Goal: Transaction & Acquisition: Obtain resource

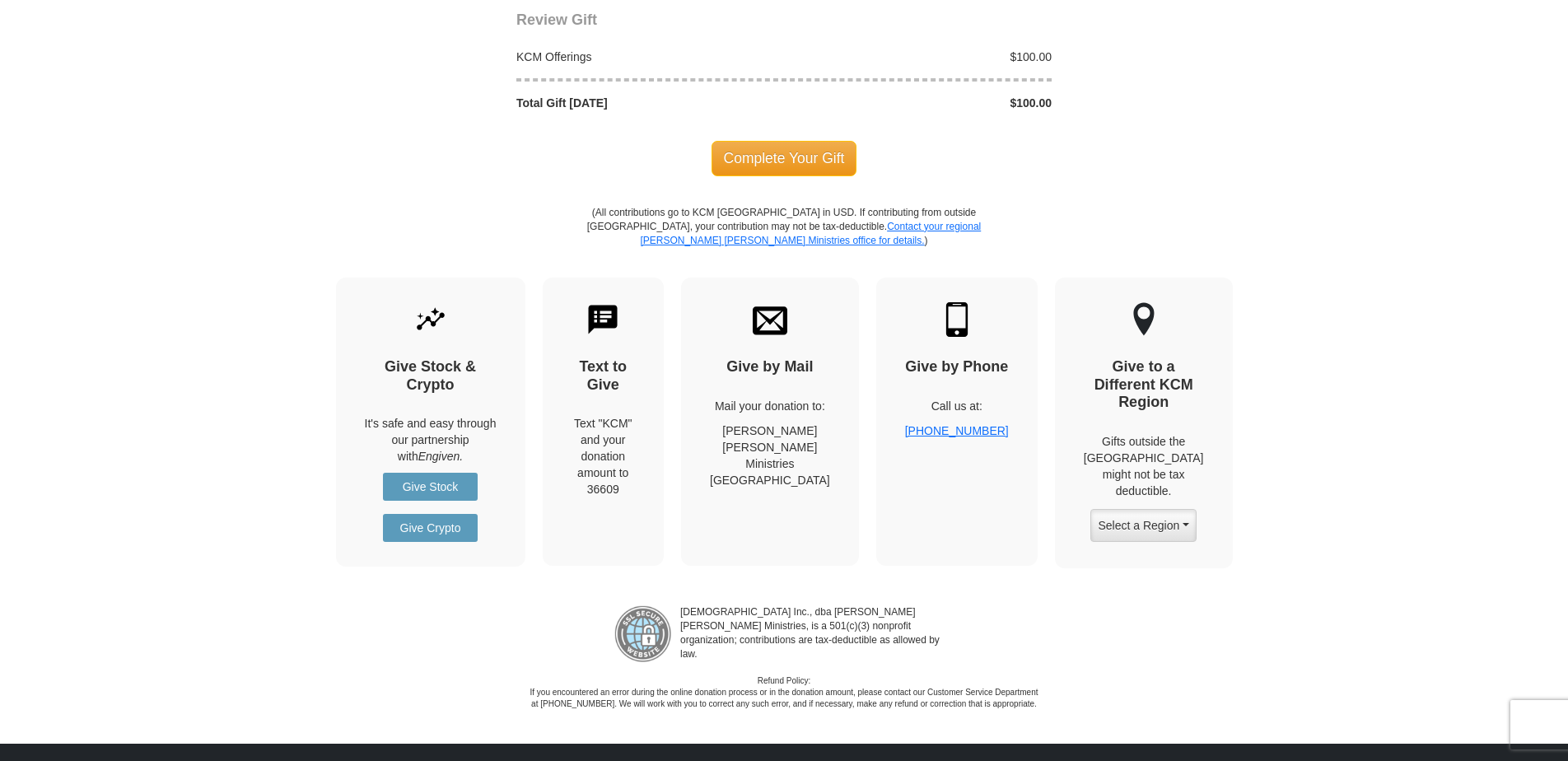
scroll to position [1894, 0]
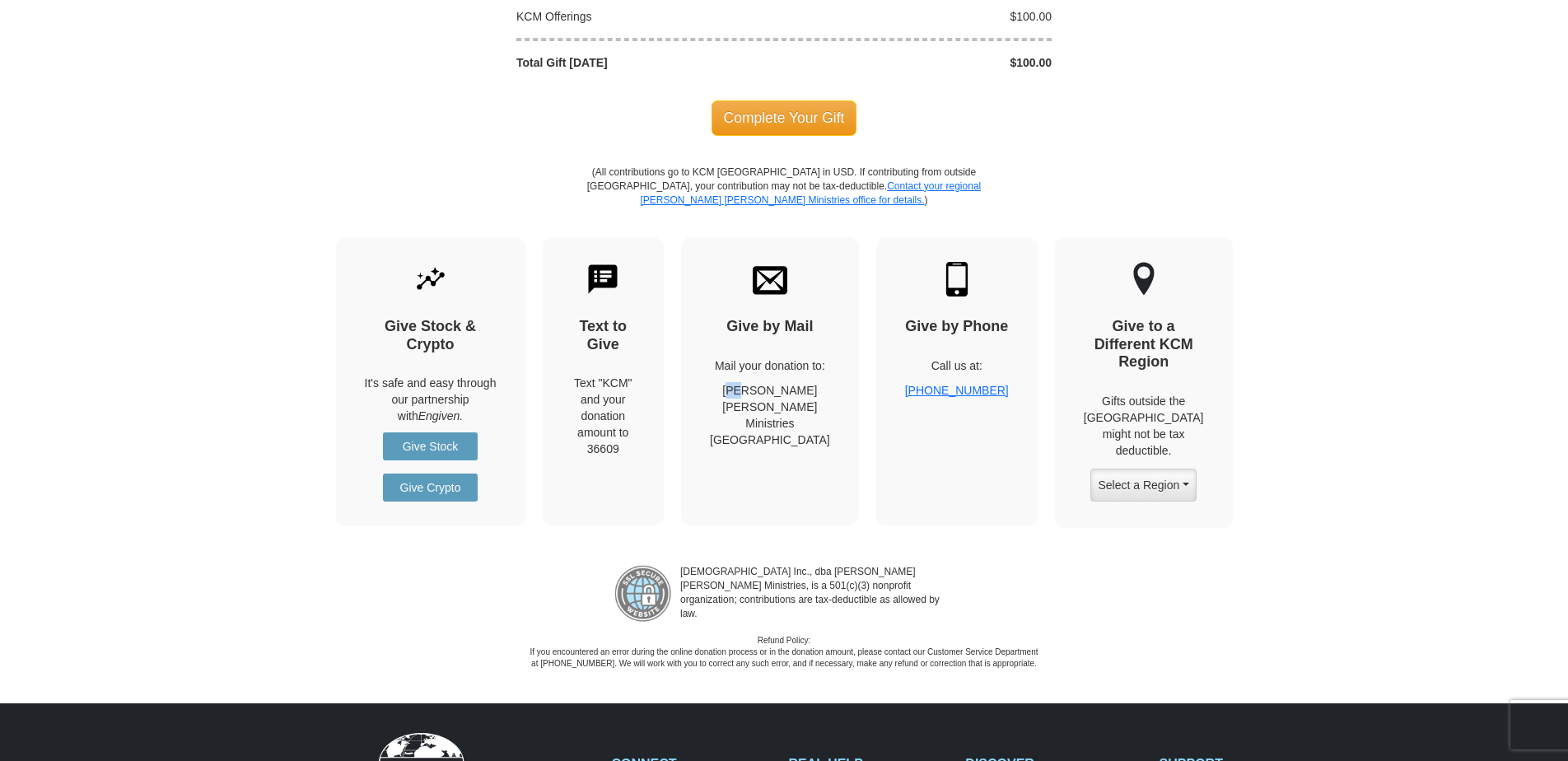
drag, startPoint x: 767, startPoint y: 378, endPoint x: 754, endPoint y: 372, distance: 14.3
drag, startPoint x: 754, startPoint y: 372, endPoint x: 714, endPoint y: 425, distance: 66.4
click at [714, 426] on div "Give by Mail Mail your donation to: [PERSON_NAME] [PERSON_NAME] Ministries [GEO…" at bounding box center [770, 393] width 195 height 313
drag, startPoint x: 815, startPoint y: 420, endPoint x: 748, endPoint y: 370, distance: 83.6
click at [748, 382] on p "[PERSON_NAME] [PERSON_NAME] Ministries [GEOGRAPHIC_DATA], [GEOGRAPHIC_DATA] 761…" at bounding box center [769, 415] width 120 height 66
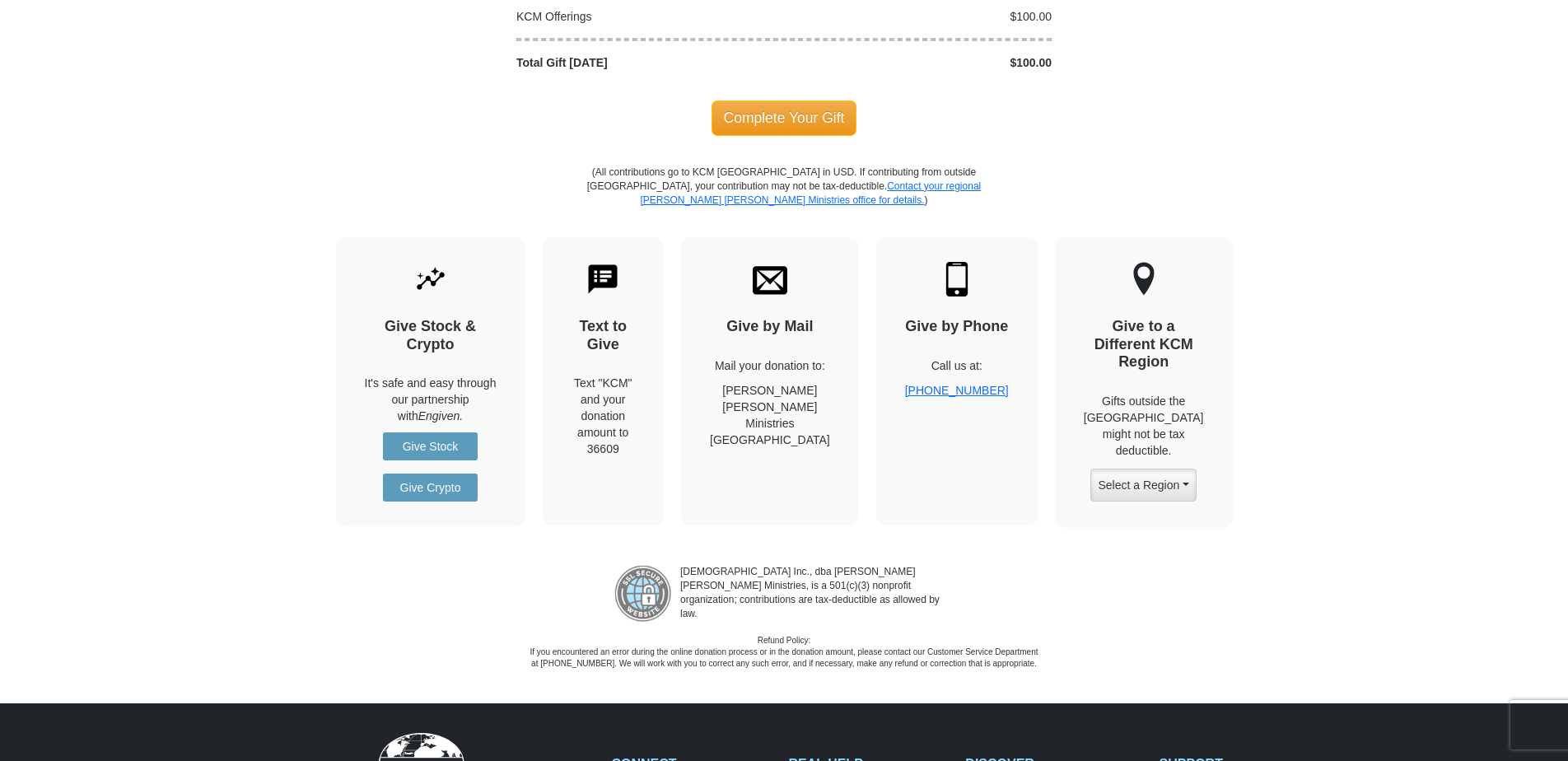
copy p "[PERSON_NAME] [PERSON_NAME] Ministries [GEOGRAPHIC_DATA], [GEOGRAPHIC_DATA] 761…"
click at [1122, 570] on div "[DEMOGRAPHIC_DATA] Inc., dba [PERSON_NAME] [PERSON_NAME] Ministries, is a 501(c…" at bounding box center [784, 611] width 1568 height 118
drag, startPoint x: 351, startPoint y: 268, endPoint x: 282, endPoint y: 236, distance: 76.1
click at [349, 265] on div "Give Stock & Crypto It's safe and easy through our partnership with Engiven. Gi…" at bounding box center [431, 381] width 189 height 289
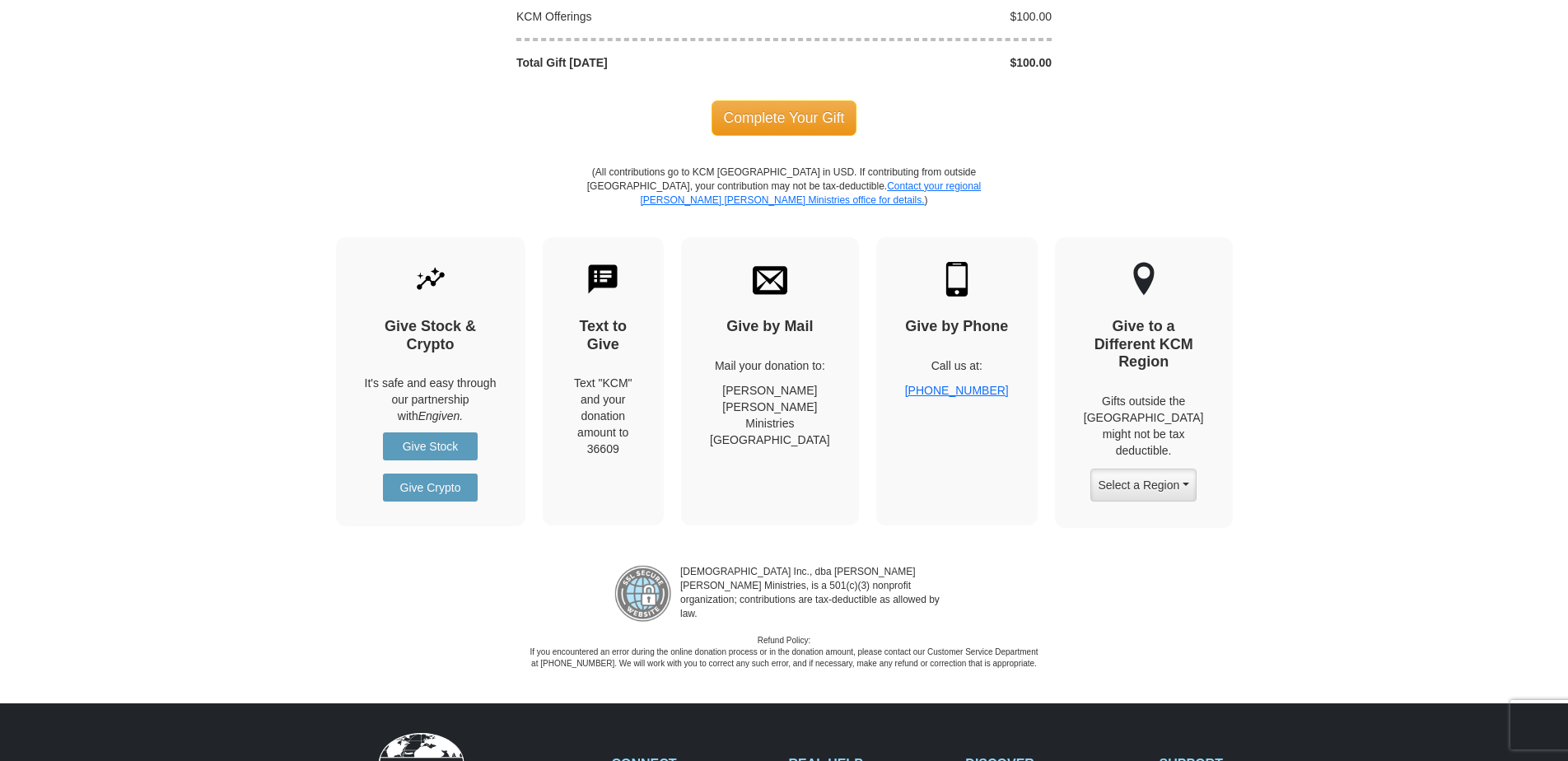
drag, startPoint x: 243, startPoint y: 195, endPoint x: 216, endPoint y: 163, distance: 41.9
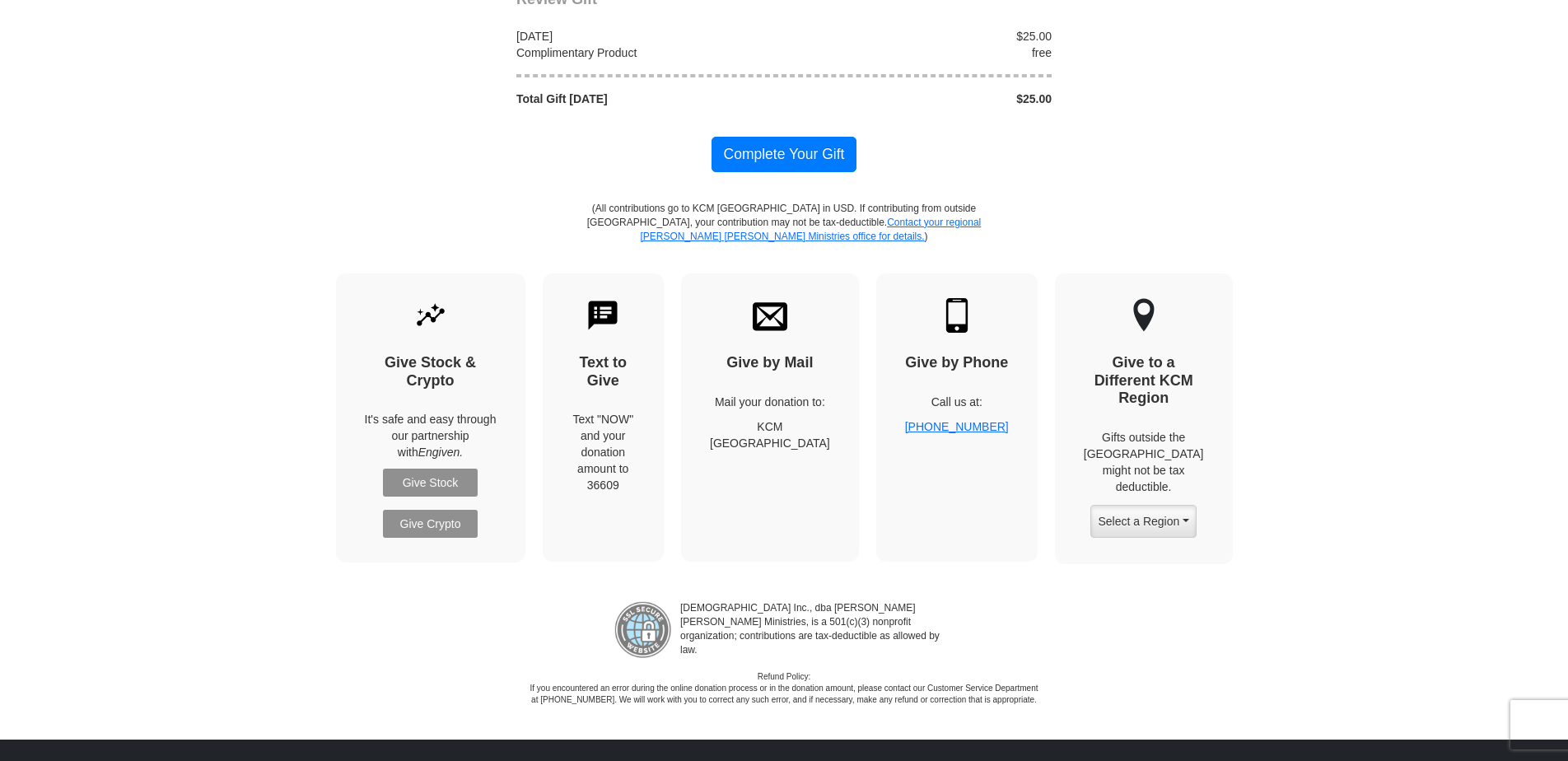
scroll to position [2223, 0]
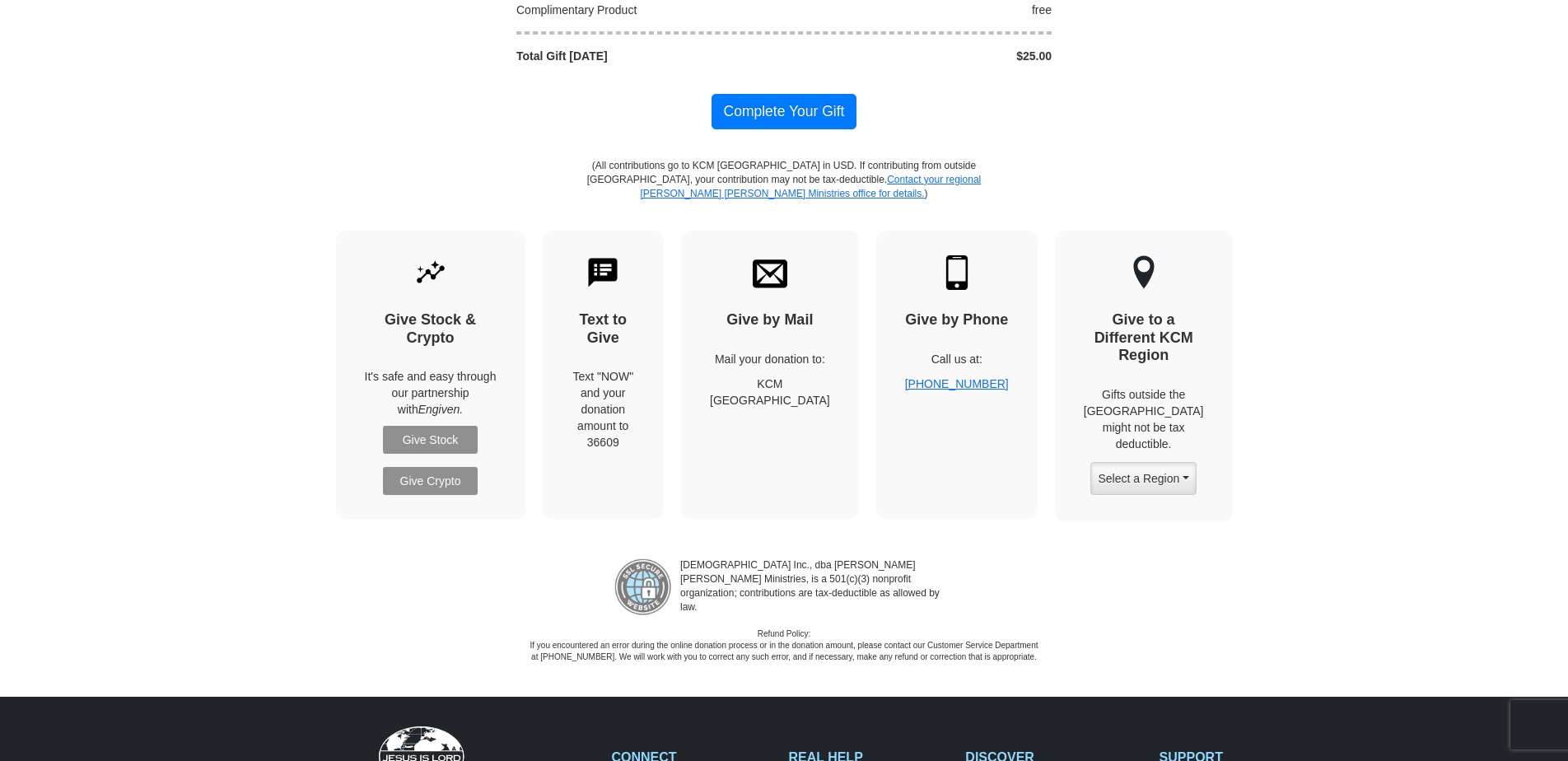
drag, startPoint x: 814, startPoint y: 429, endPoint x: 780, endPoint y: 393, distance: 49.5
click at [780, 393] on p "KCM Fort Worth, TX 76192" at bounding box center [769, 391] width 120 height 33
copy p "KCM Fort Worth, TX 76192"
